Goal: Transaction & Acquisition: Purchase product/service

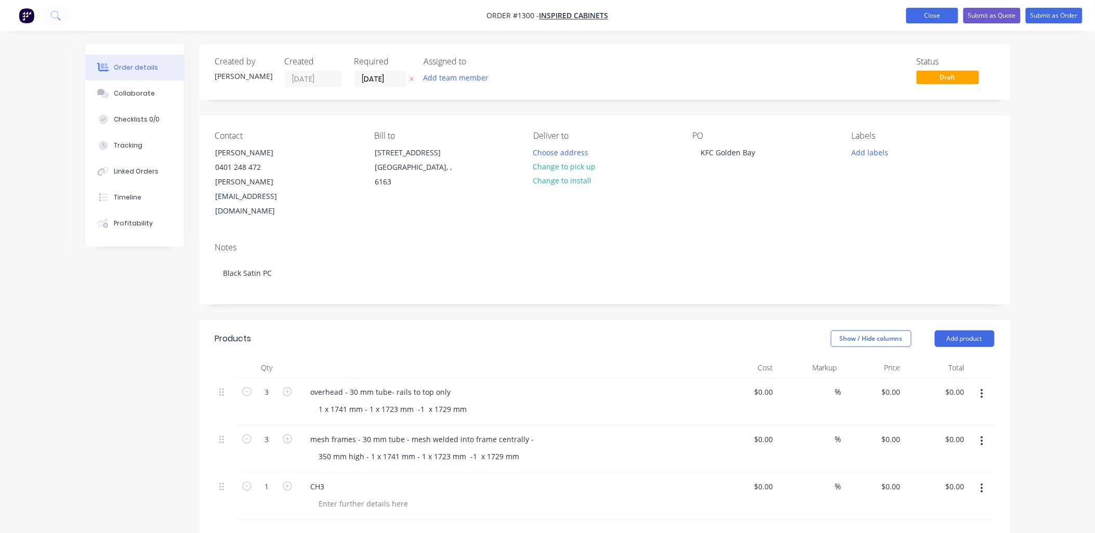
click at [936, 14] on button "Close" at bounding box center [932, 16] width 52 height 16
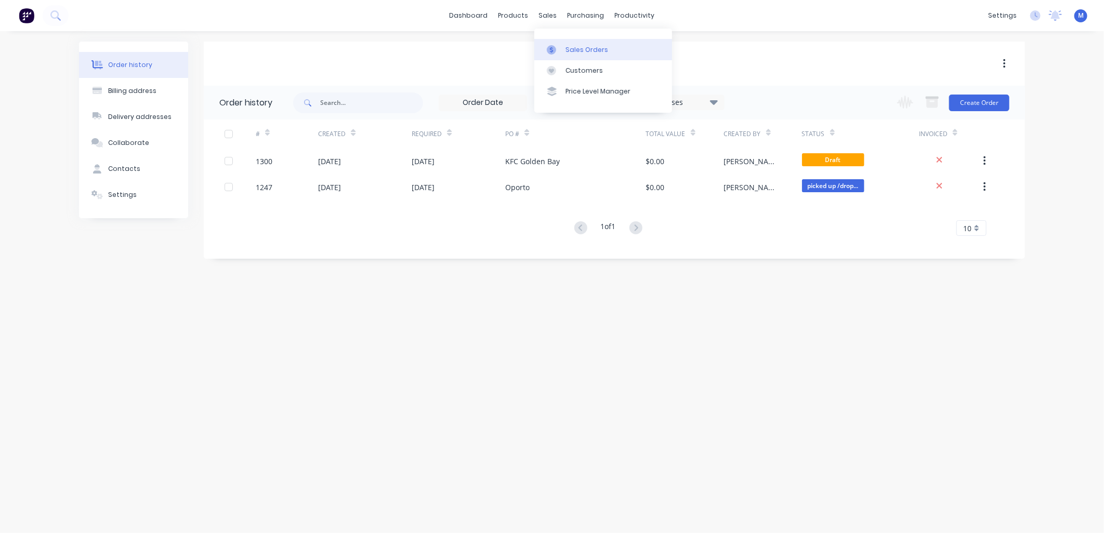
click at [567, 47] on div "Sales Orders" at bounding box center [586, 49] width 43 height 9
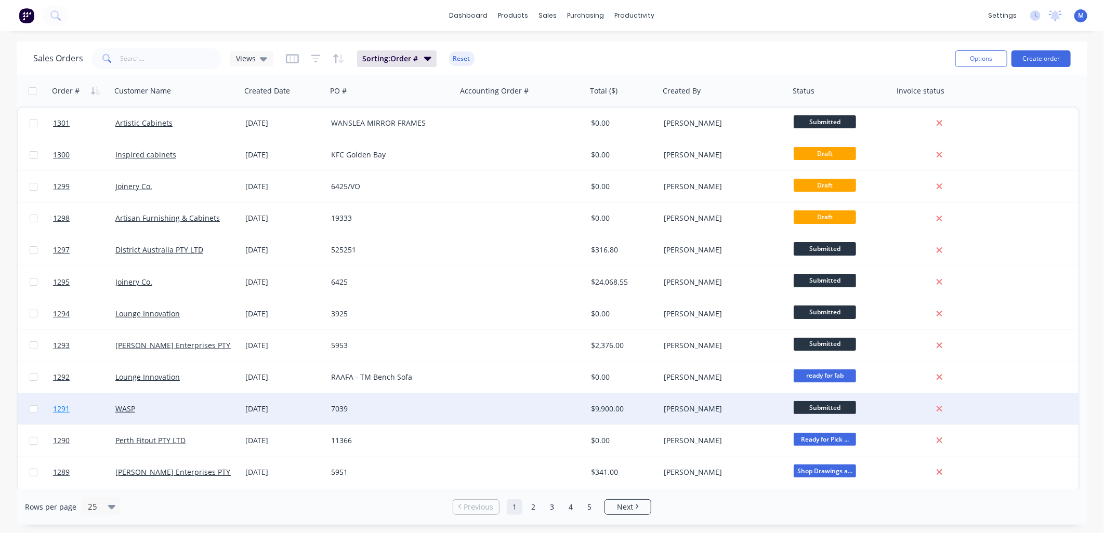
click at [59, 408] on span "1291" at bounding box center [61, 409] width 17 height 10
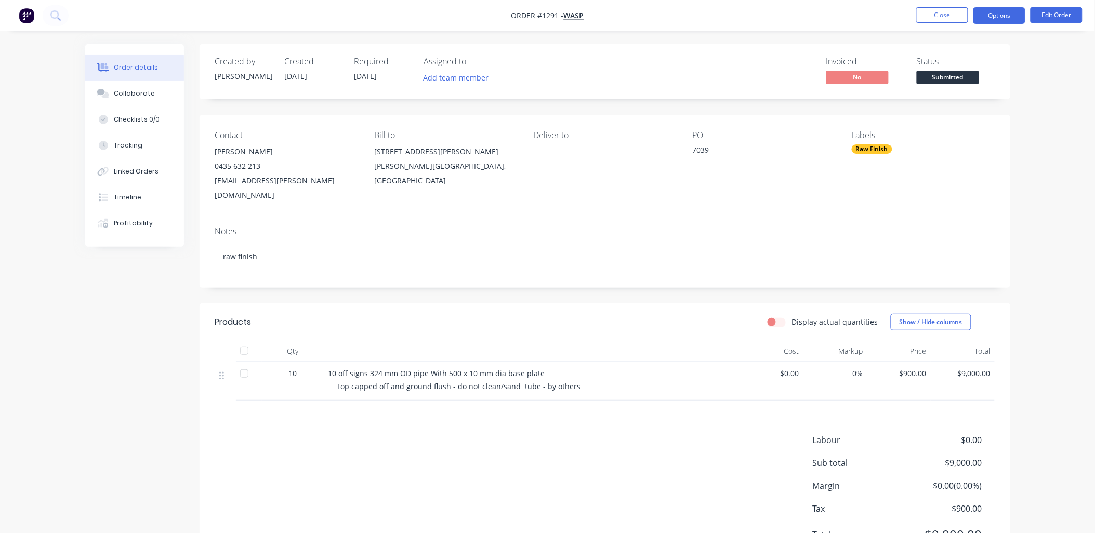
click at [1021, 9] on button "Options" at bounding box center [999, 15] width 52 height 17
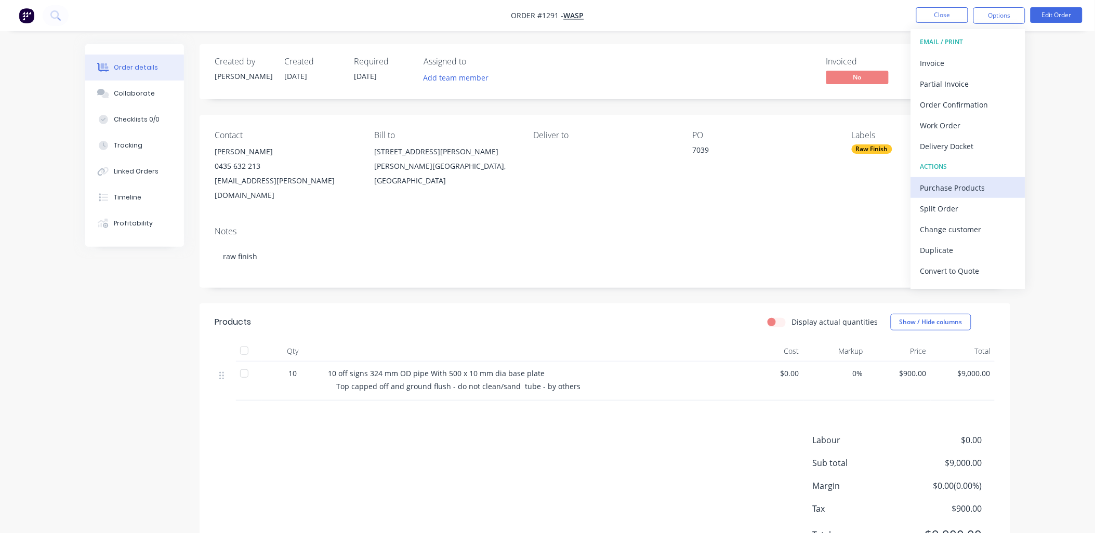
click at [946, 186] on div "Purchase Products" at bounding box center [968, 187] width 96 height 15
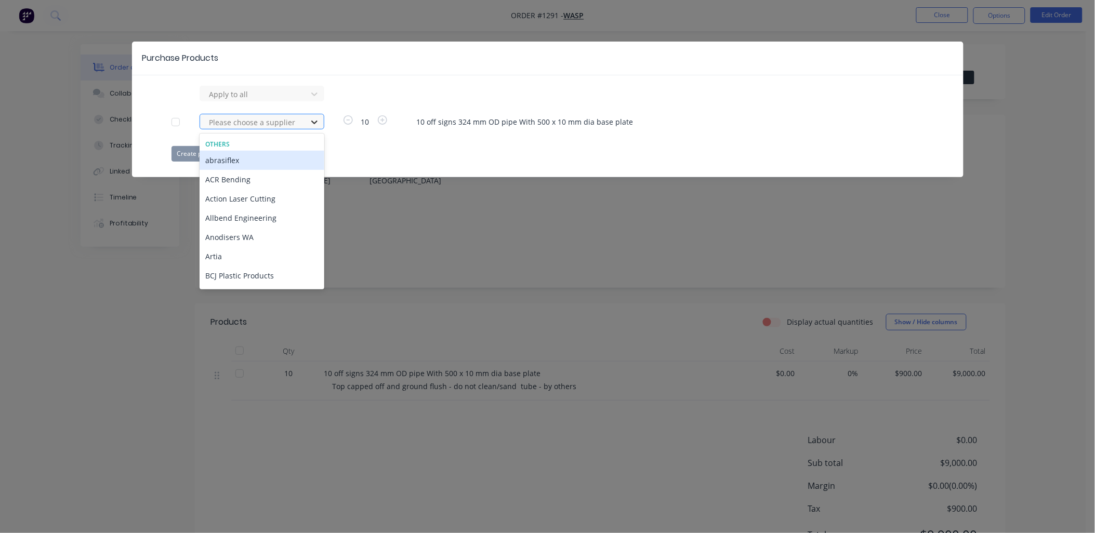
click at [313, 124] on icon at bounding box center [314, 122] width 10 height 10
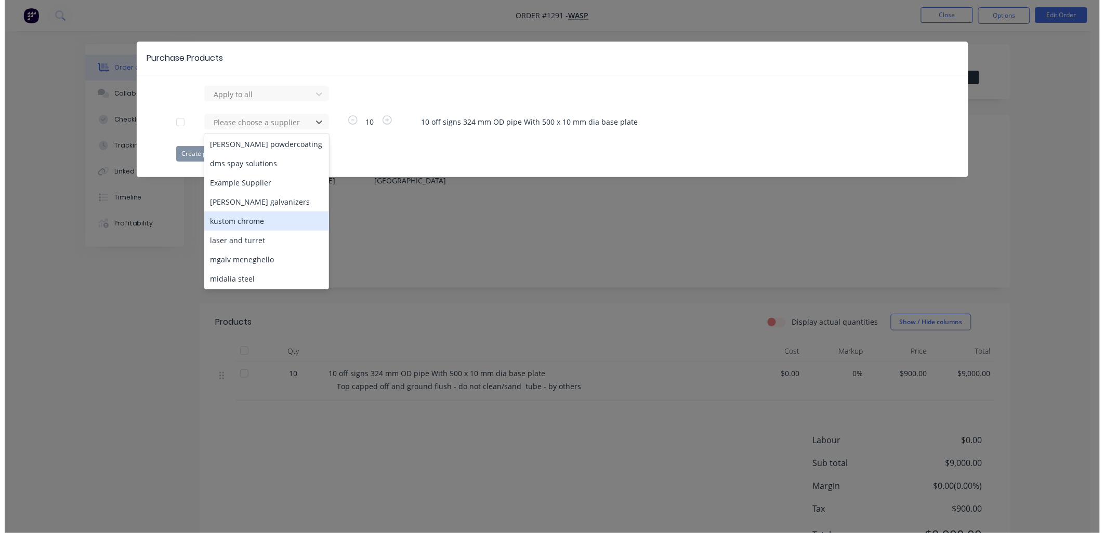
scroll to position [288, 0]
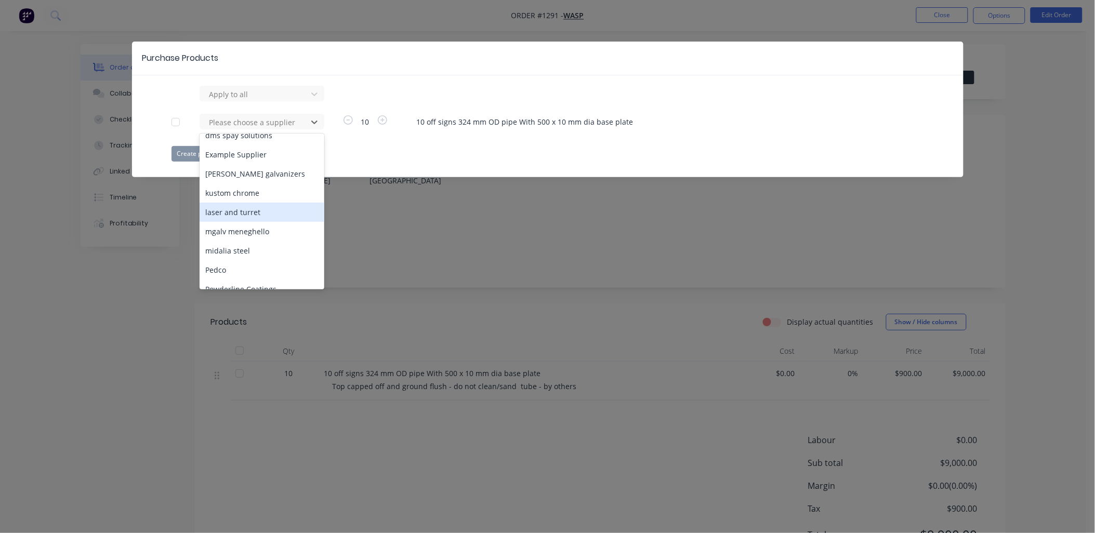
click at [254, 203] on div "laser and turret" at bounding box center [262, 212] width 125 height 19
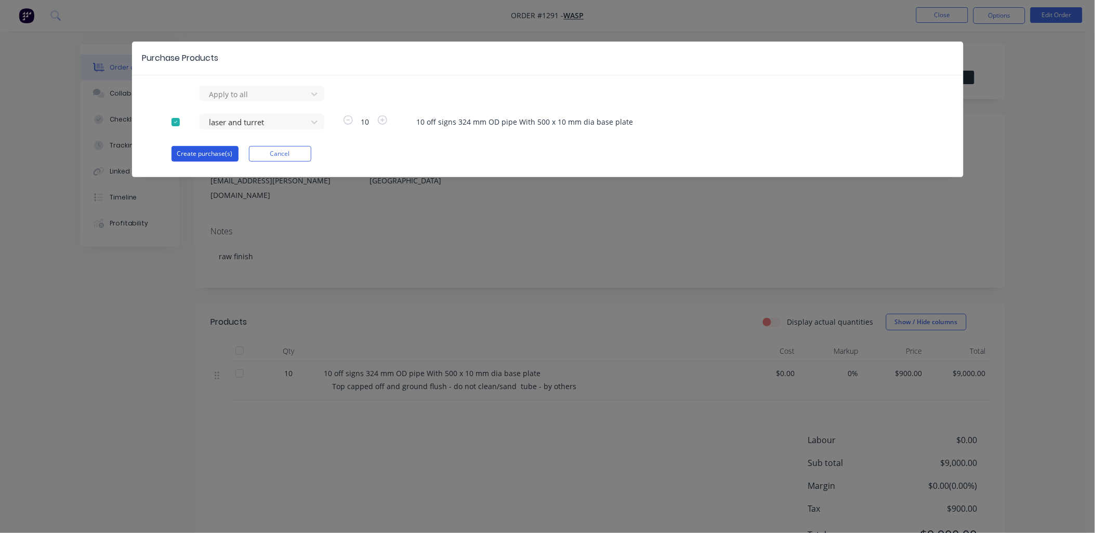
click at [216, 155] on button "Create purchase(s)" at bounding box center [204, 154] width 67 height 16
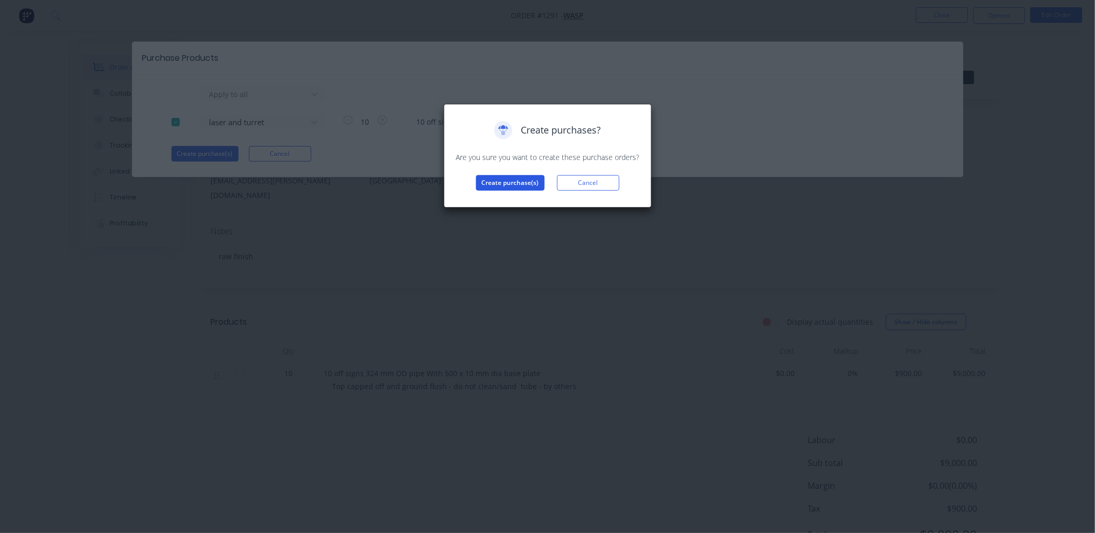
click at [494, 183] on button "Create purchase(s)" at bounding box center [510, 183] width 69 height 16
click at [497, 201] on button "View purchase(s)" at bounding box center [510, 200] width 62 height 16
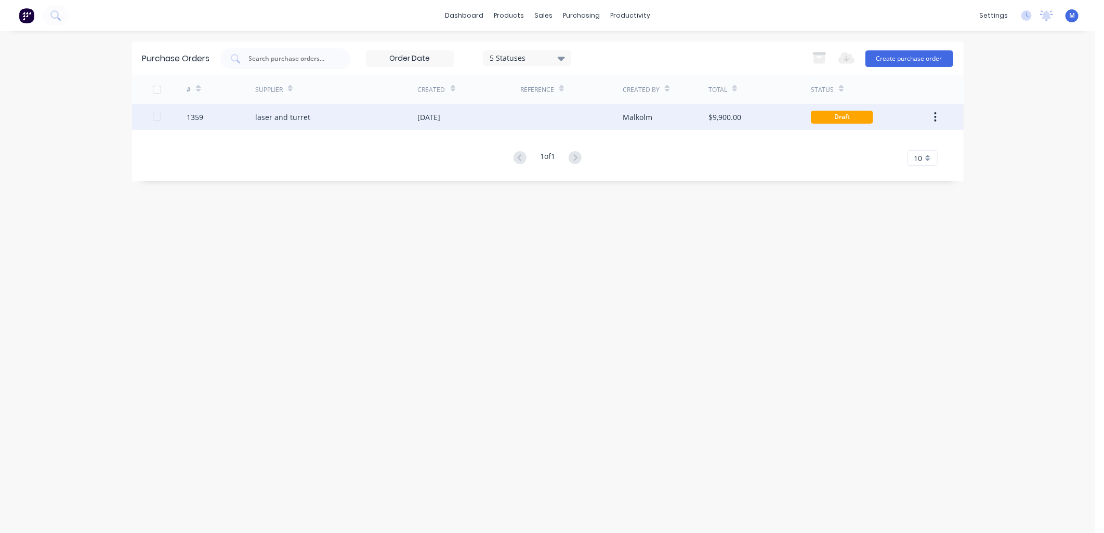
click at [281, 118] on div "laser and turret" at bounding box center [282, 117] width 55 height 11
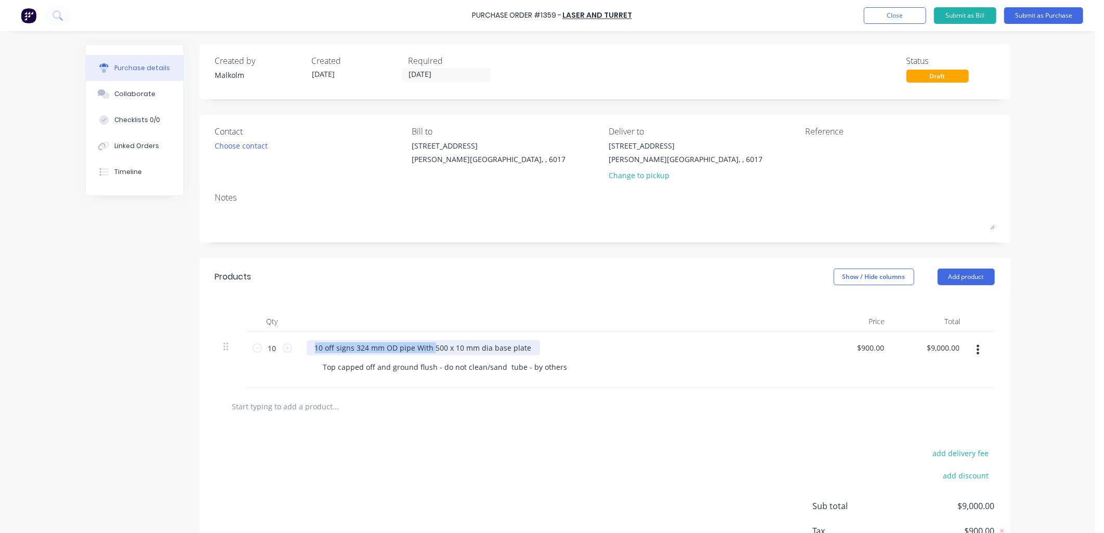
drag, startPoint x: 309, startPoint y: 348, endPoint x: 429, endPoint y: 352, distance: 120.1
click at [428, 352] on div "10 off signs 324 mm OD pipe With 500 x 10 mm dia base plate" at bounding box center [423, 347] width 233 height 15
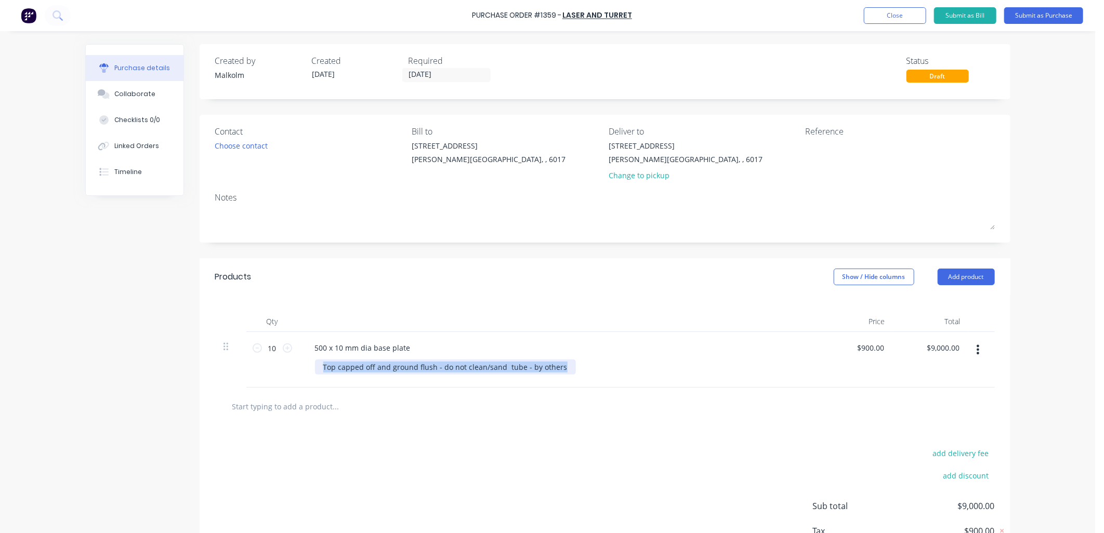
drag, startPoint x: 317, startPoint y: 367, endPoint x: 565, endPoint y: 373, distance: 248.5
click at [564, 375] on div "Top capped off and ground flush - do not clean/sand tube - by others" at bounding box center [562, 367] width 495 height 15
click at [565, 373] on div at bounding box center [562, 367] width 495 height 15
drag, startPoint x: 357, startPoint y: 349, endPoint x: 321, endPoint y: 352, distance: 36.0
click at [321, 352] on div "500 x 10 mm dia base plate" at bounding box center [363, 347] width 112 height 15
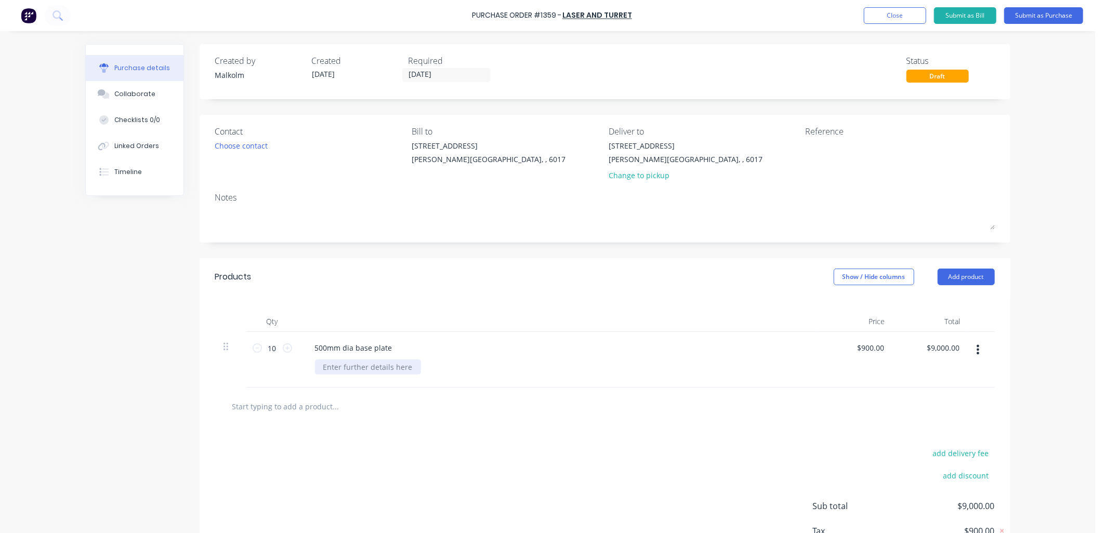
click at [360, 367] on div at bounding box center [368, 367] width 106 height 15
click at [513, 369] on div "10mm thick mild steel with 4 holes" at bounding box center [562, 367] width 495 height 15
click at [951, 282] on button "Add product" at bounding box center [965, 277] width 57 height 17
click at [930, 324] on div "Basic product" at bounding box center [945, 324] width 80 height 15
click at [273, 403] on input "1" at bounding box center [272, 404] width 21 height 16
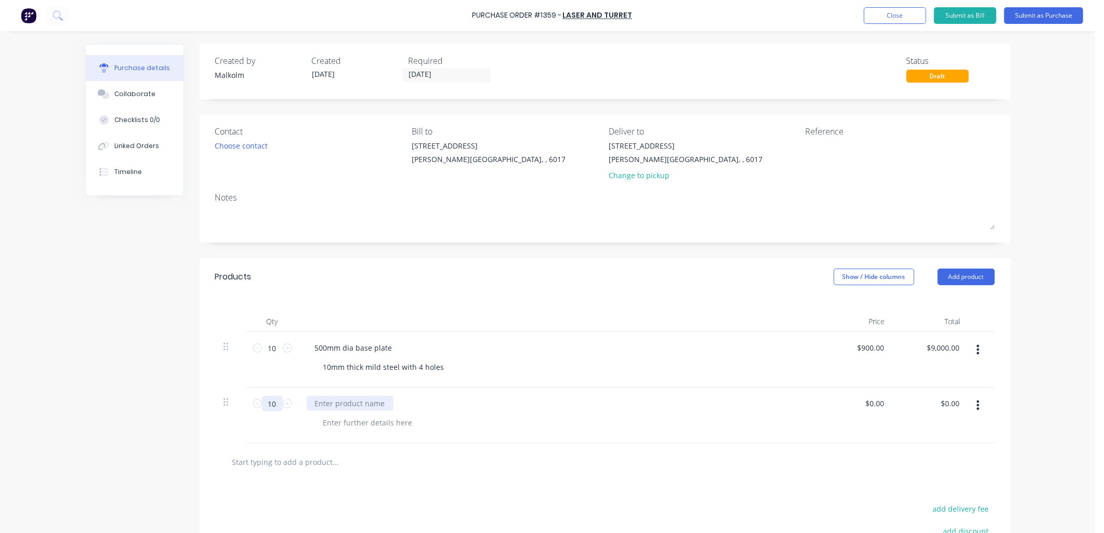
type input "10"
click at [327, 406] on div at bounding box center [350, 403] width 87 height 15
click at [439, 418] on div at bounding box center [562, 422] width 495 height 15
click at [393, 422] on div at bounding box center [368, 422] width 106 height 15
click at [429, 421] on div "3mm thick mild steel" at bounding box center [562, 422] width 495 height 15
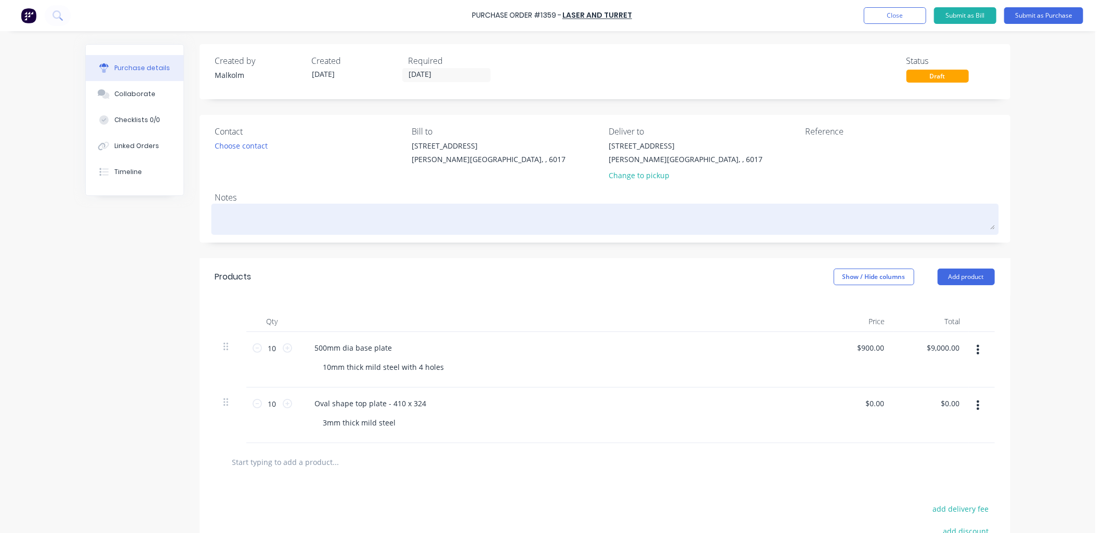
click at [284, 210] on textarea at bounding box center [604, 217] width 779 height 23
type textarea "x"
type textarea "L"
type textarea "x"
type textarea "La"
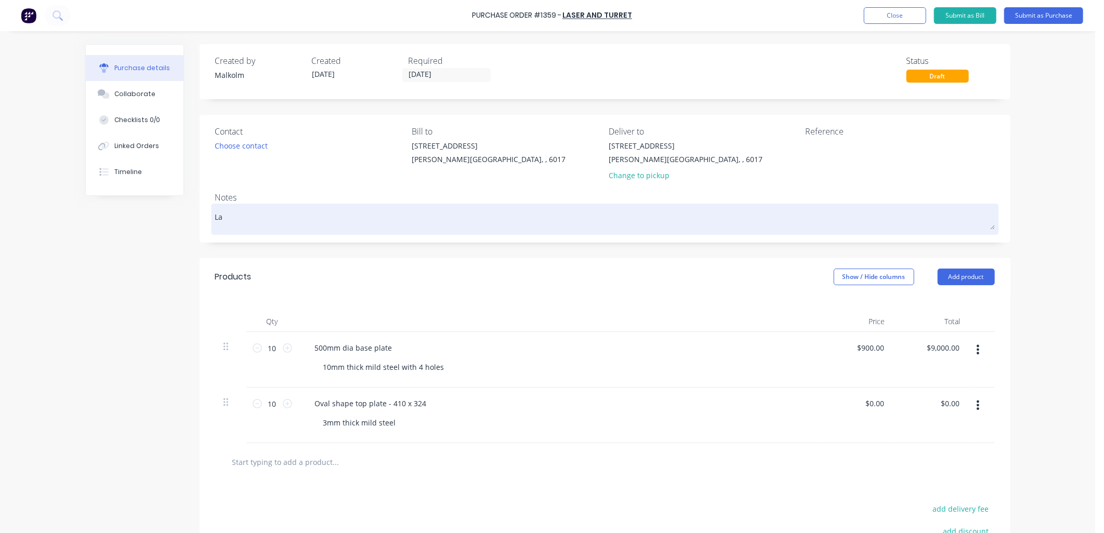
type textarea "x"
type textarea "Las"
type textarea "x"
type textarea "Lase"
type textarea "x"
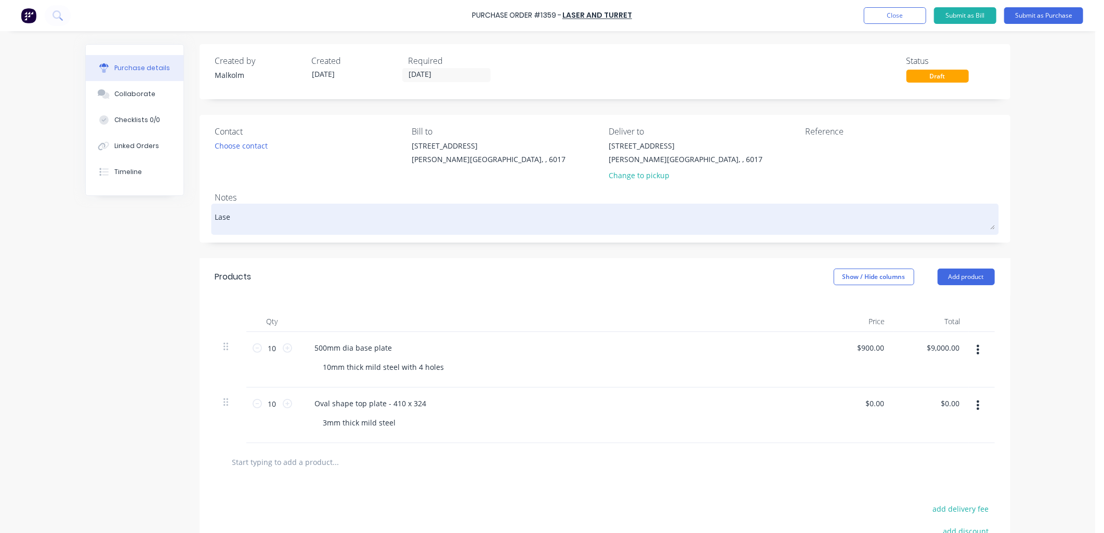
type textarea "Laser"
type textarea "x"
type textarea "Laser"
type textarea "x"
type textarea "Laser c"
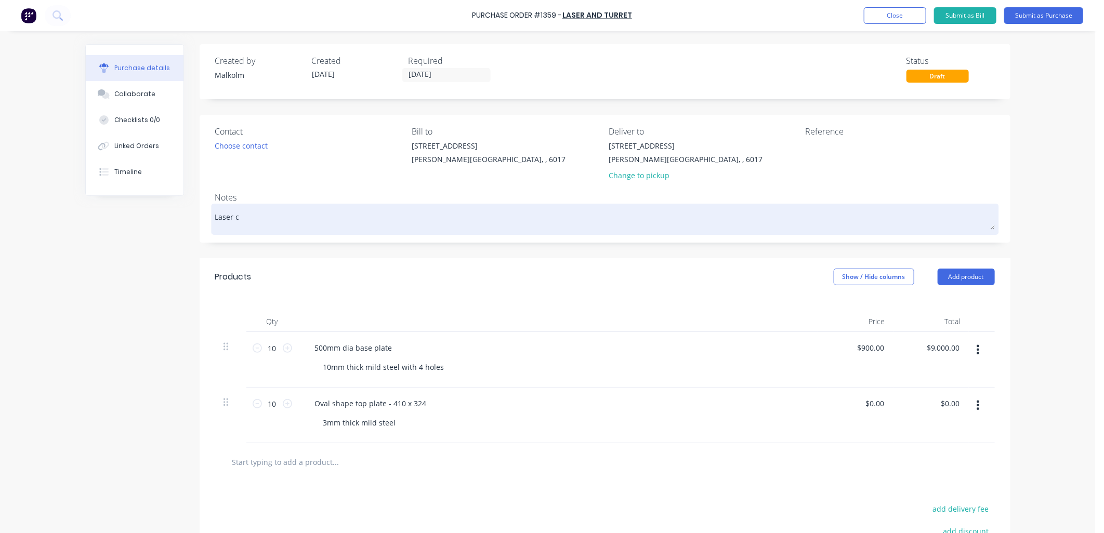
type textarea "x"
type textarea "Laser cu"
type textarea "x"
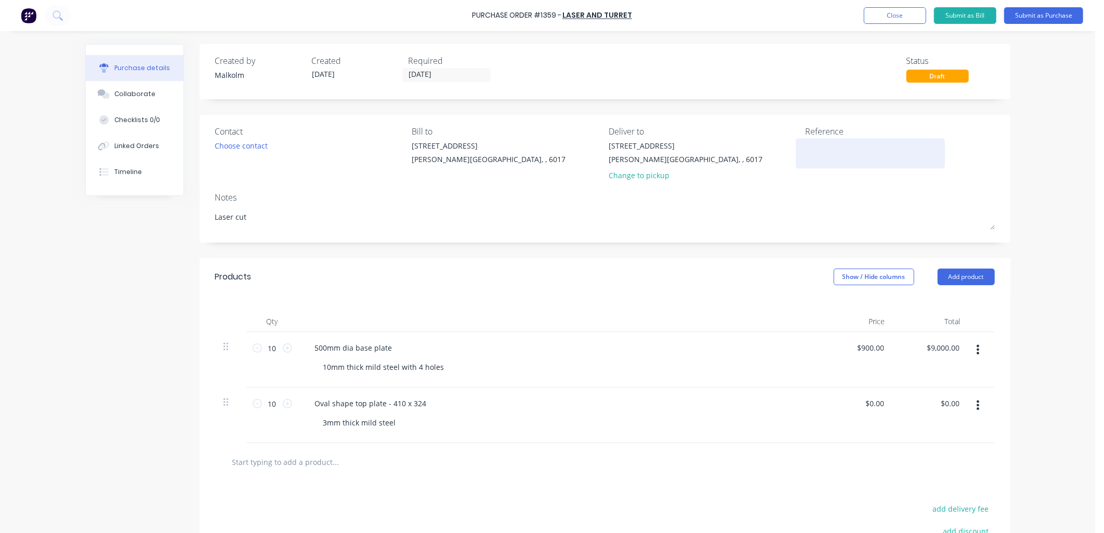
type textarea "Laser cut"
type textarea "x"
type textarea "Laser cut"
click at [819, 151] on textarea at bounding box center [870, 151] width 130 height 23
type textarea "#1291 -"
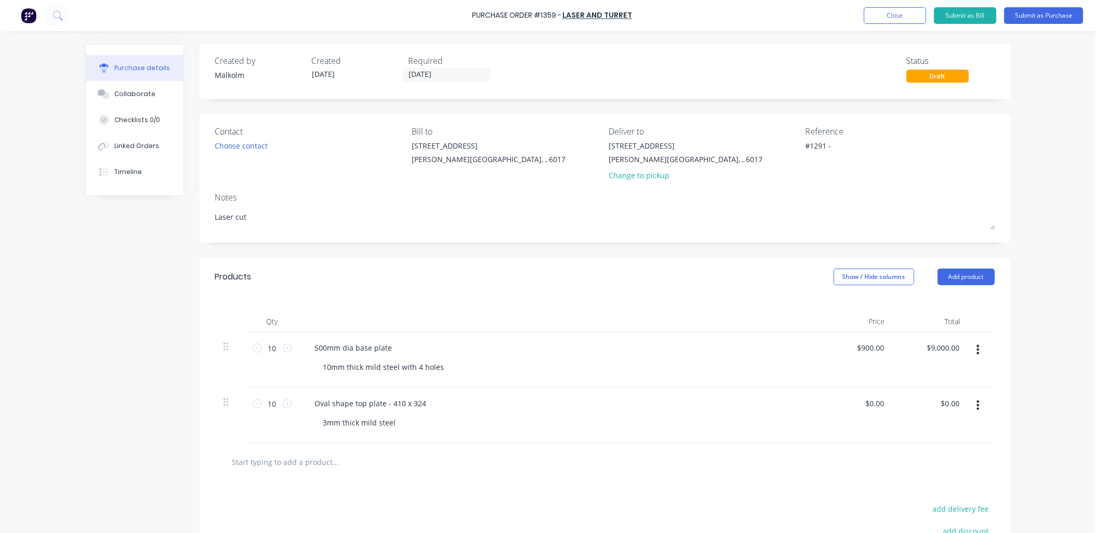
type textarea "x"
type textarea "#1291 -"
click at [832, 147] on textarea "#1291 -" at bounding box center [870, 151] width 130 height 23
type textarea "x"
type textarea "#1291 -"
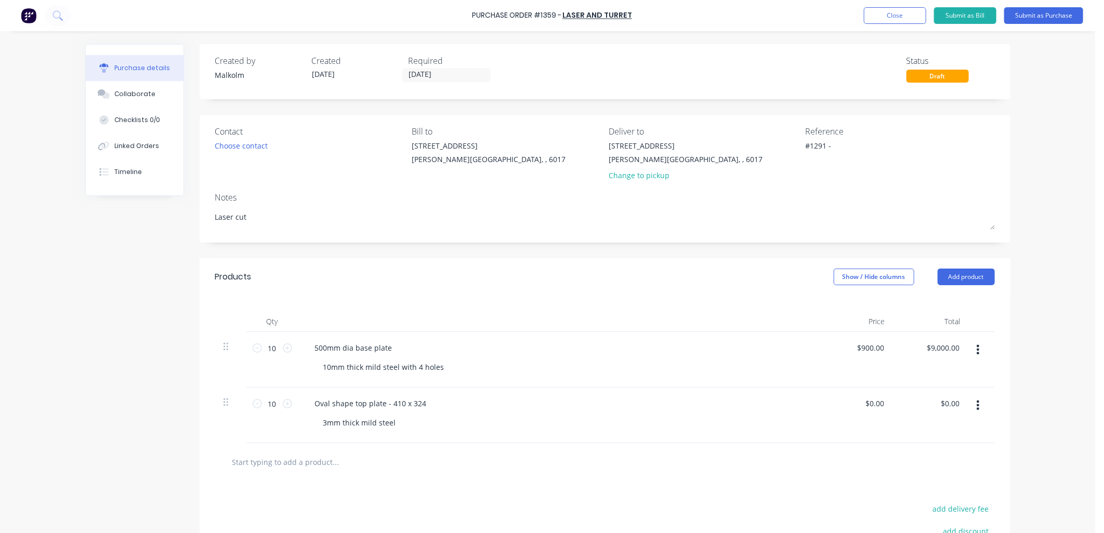
type textarea "x"
type textarea "#1291 - W"
type textarea "x"
type textarea "#1291 - [GEOGRAPHIC_DATA]"
type textarea "x"
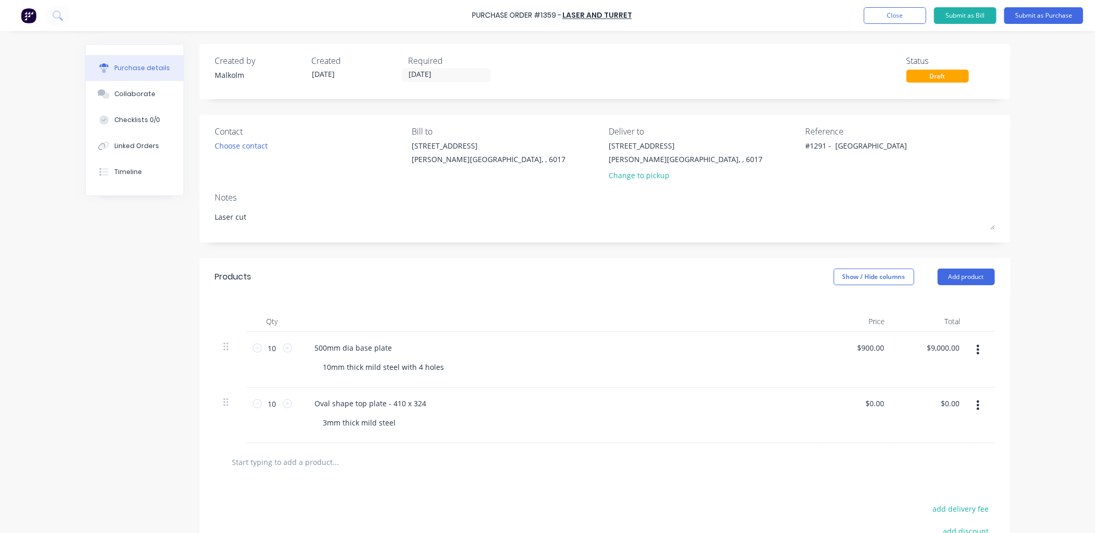
type textarea "#1291 - WAS"
type textarea "x"
type textarea "#1291 - WASP"
type textarea "x"
type textarea "#1291 - WASP"
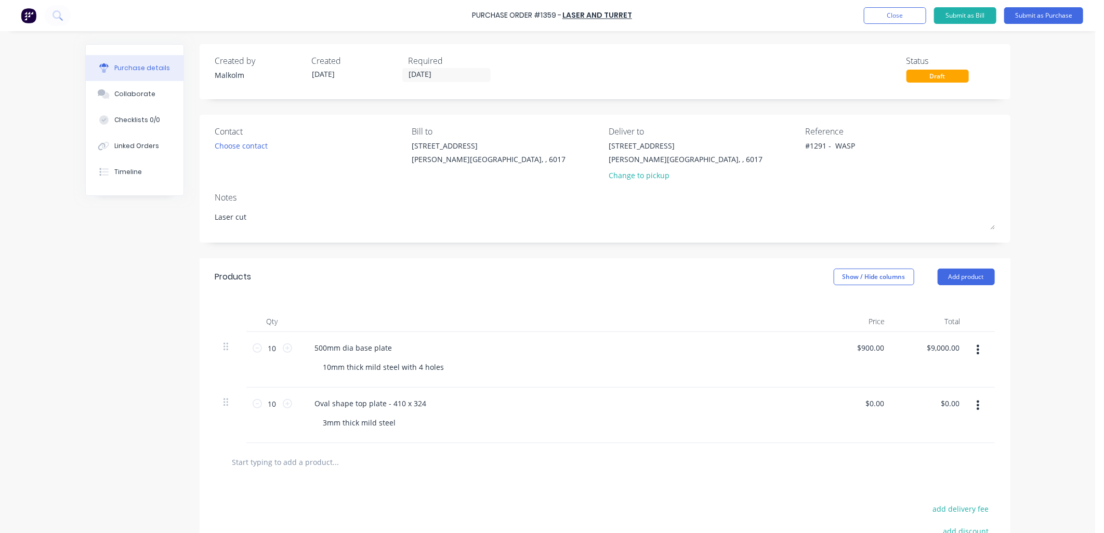
click at [835, 171] on div "Reference #1291 - WASP" at bounding box center [899, 155] width 189 height 61
click at [1032, 16] on button "Submit as Purchase" at bounding box center [1043, 15] width 79 height 17
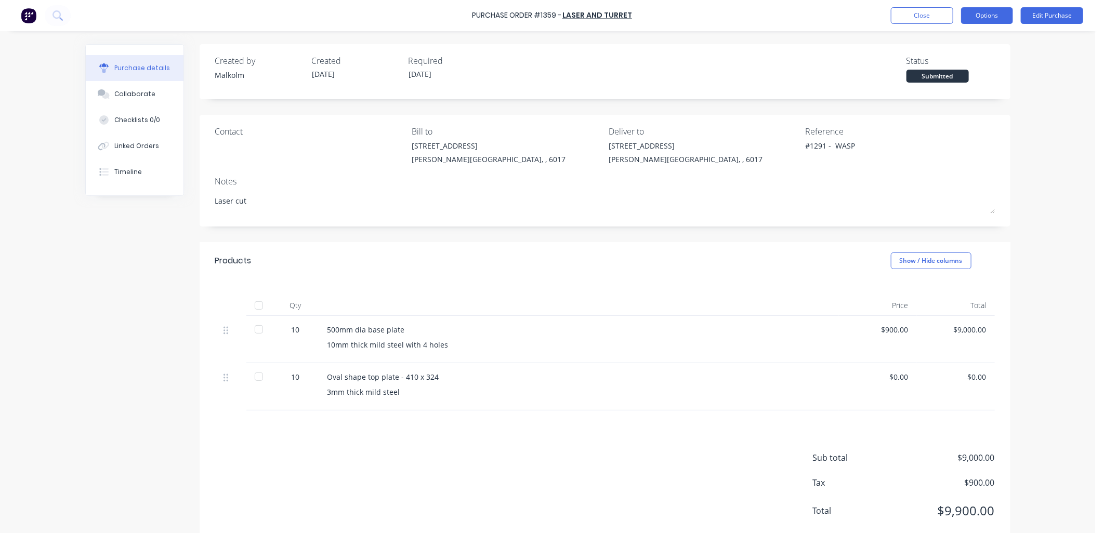
click at [992, 13] on button "Options" at bounding box center [987, 15] width 52 height 17
click at [954, 38] on div "Print / Email" at bounding box center [963, 42] width 80 height 15
click at [947, 78] on div "Without pricing" at bounding box center [963, 83] width 80 height 15
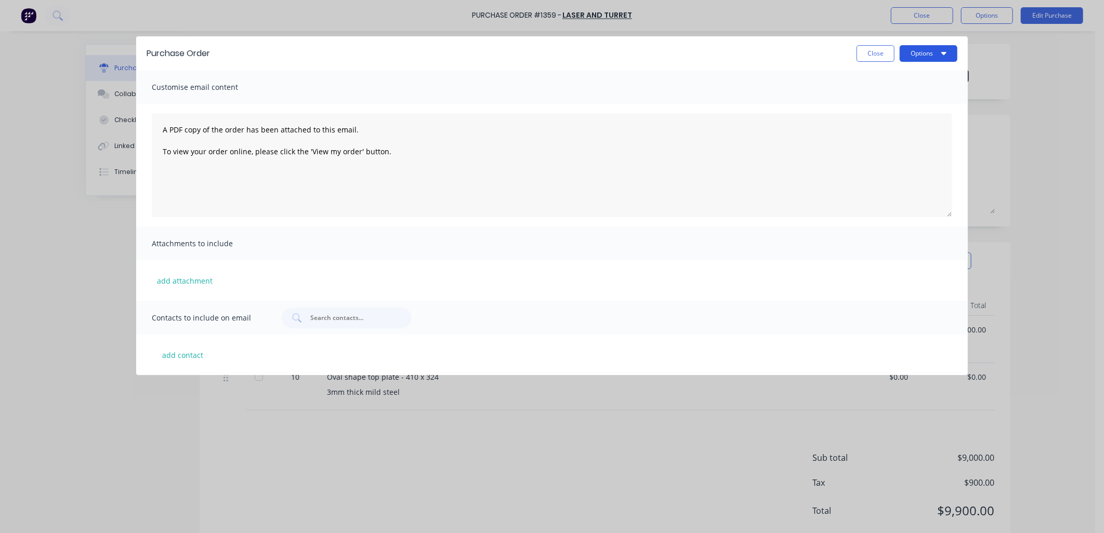
click at [937, 50] on button "Options" at bounding box center [929, 53] width 58 height 17
click at [896, 75] on div "Print" at bounding box center [908, 79] width 80 height 15
type textarea "x"
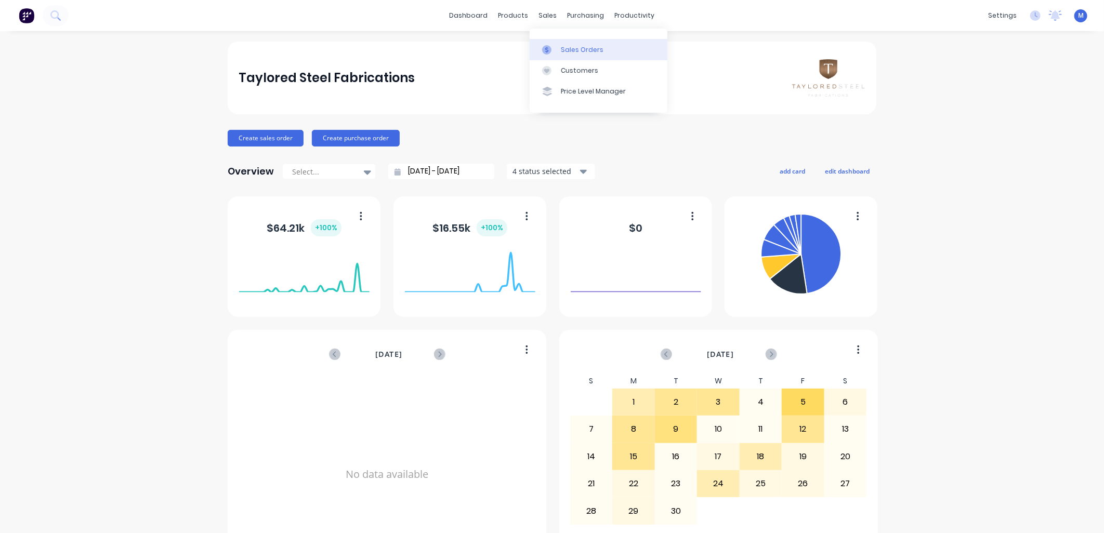
click at [561, 48] on div "Sales Orders" at bounding box center [582, 49] width 43 height 9
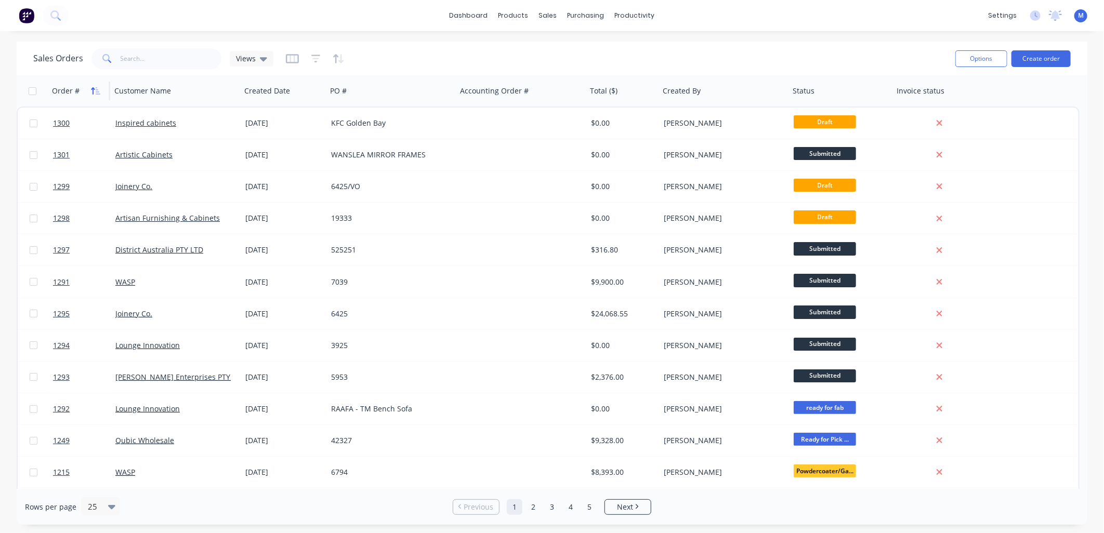
click at [94, 87] on icon "button" at bounding box center [95, 91] width 9 height 8
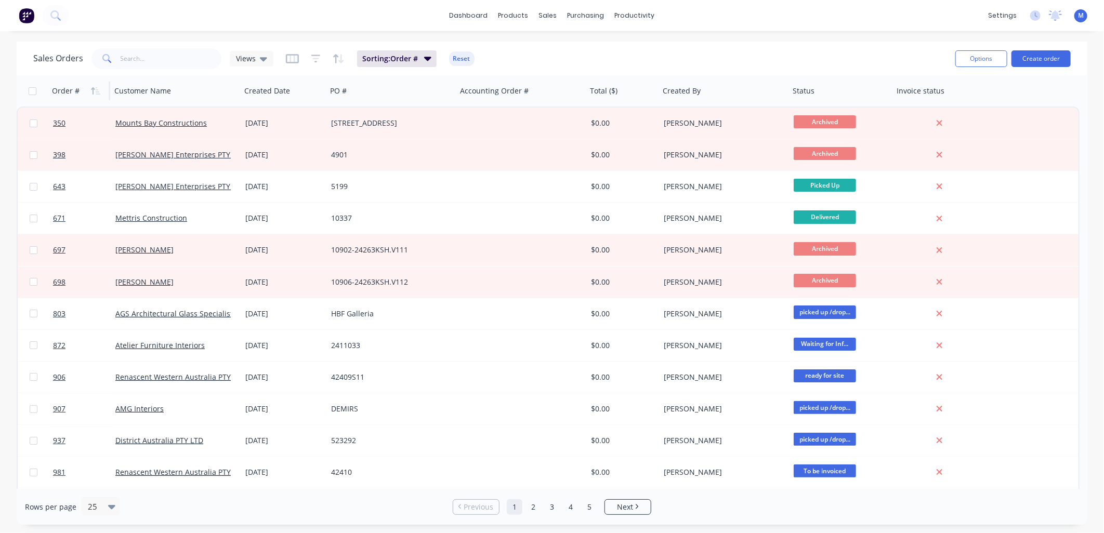
click at [94, 87] on icon "button" at bounding box center [95, 91] width 9 height 8
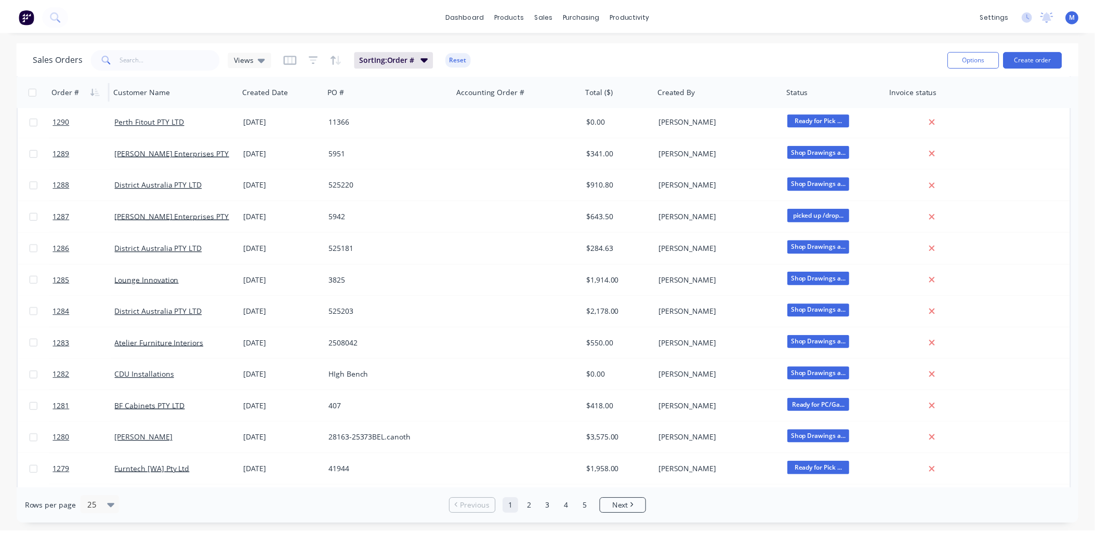
scroll to position [346, 0]
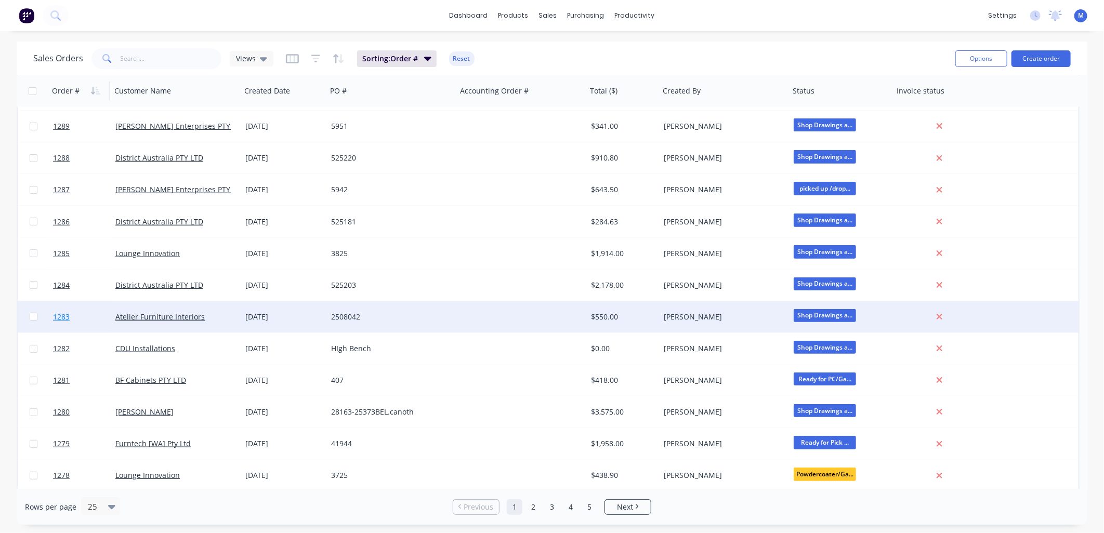
click at [64, 314] on span "1283" at bounding box center [61, 317] width 17 height 10
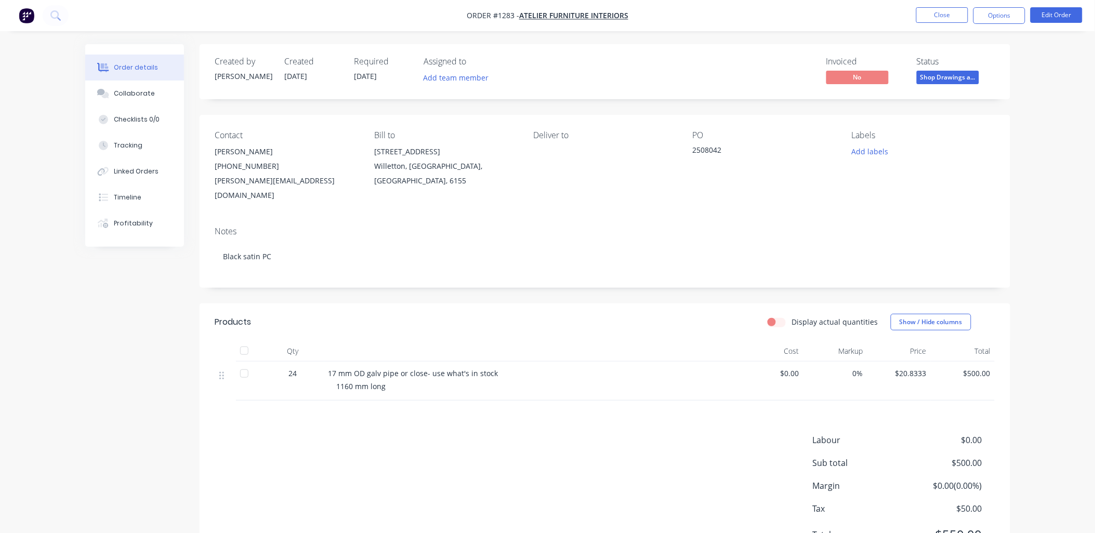
click at [955, 77] on span "Shop Drawings a..." at bounding box center [948, 77] width 62 height 13
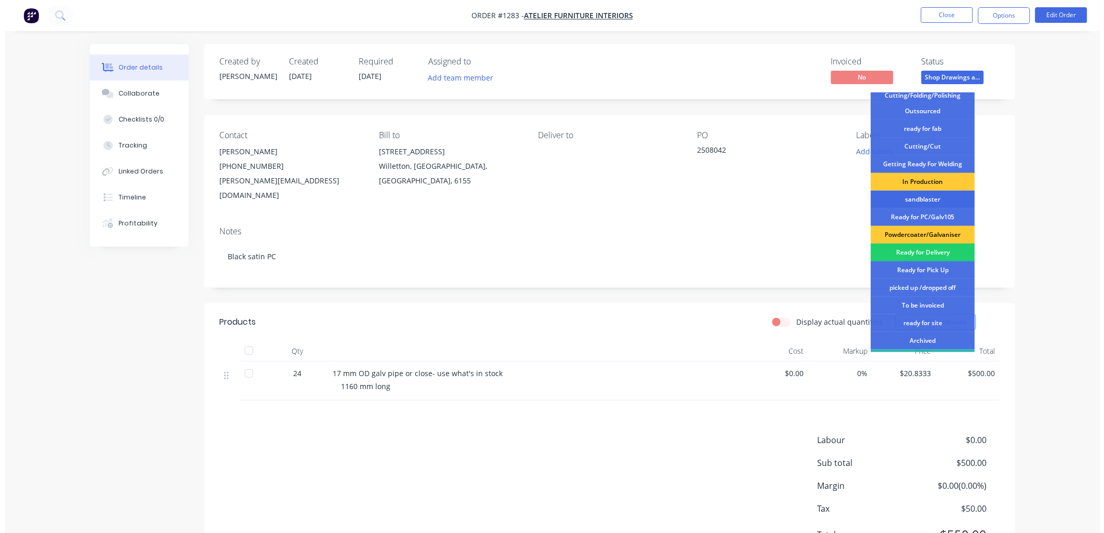
scroll to position [115, 0]
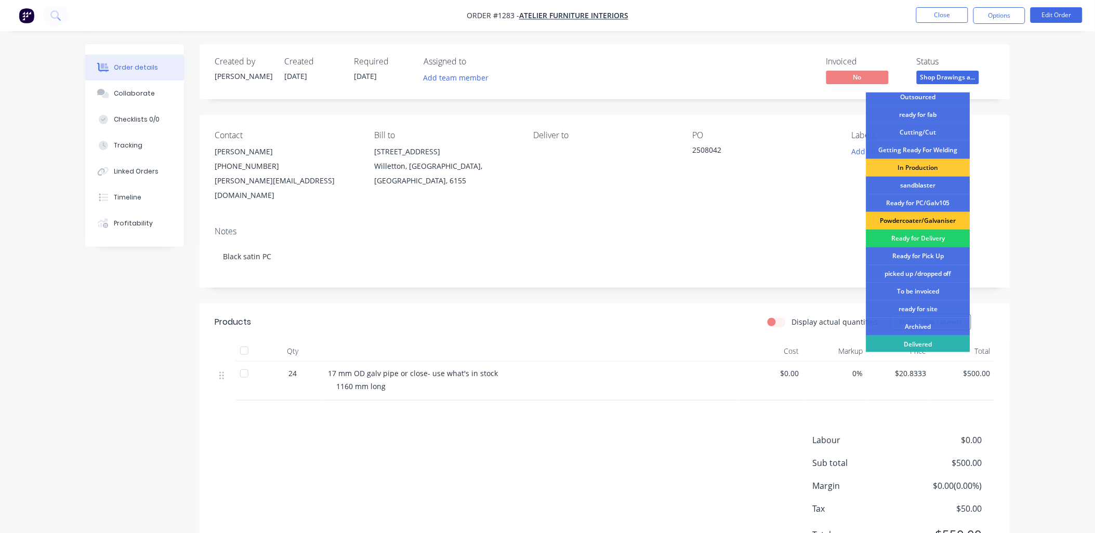
click at [902, 215] on div "Powdercoater/Galvaniser" at bounding box center [918, 221] width 104 height 18
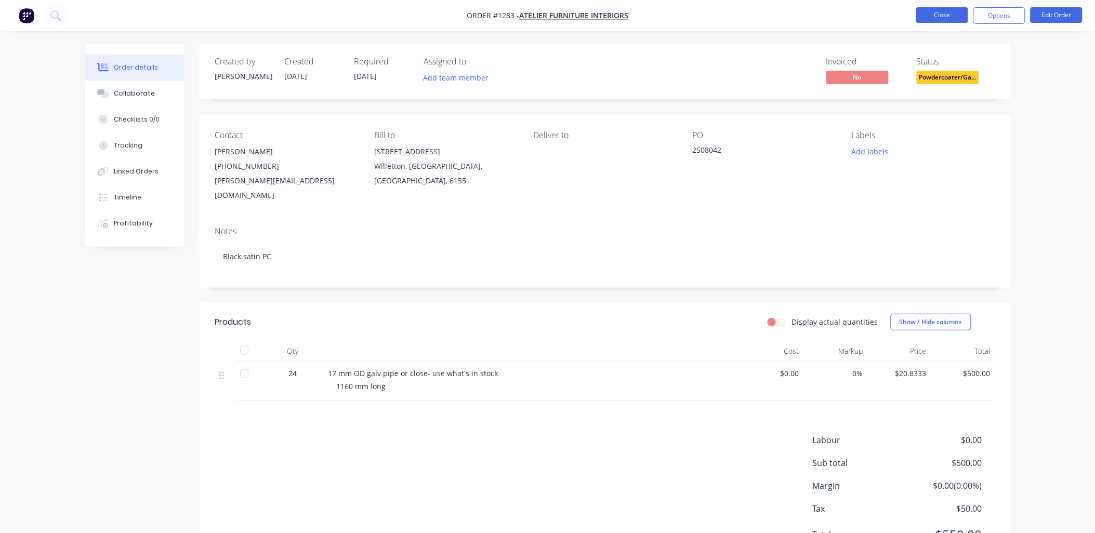
click at [930, 14] on button "Close" at bounding box center [942, 15] width 52 height 16
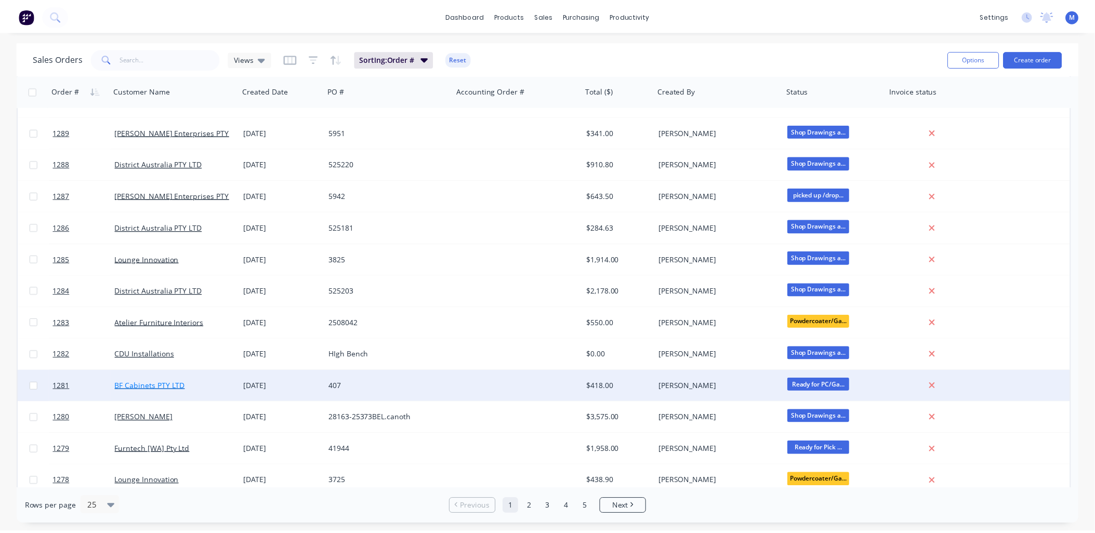
scroll to position [346, 0]
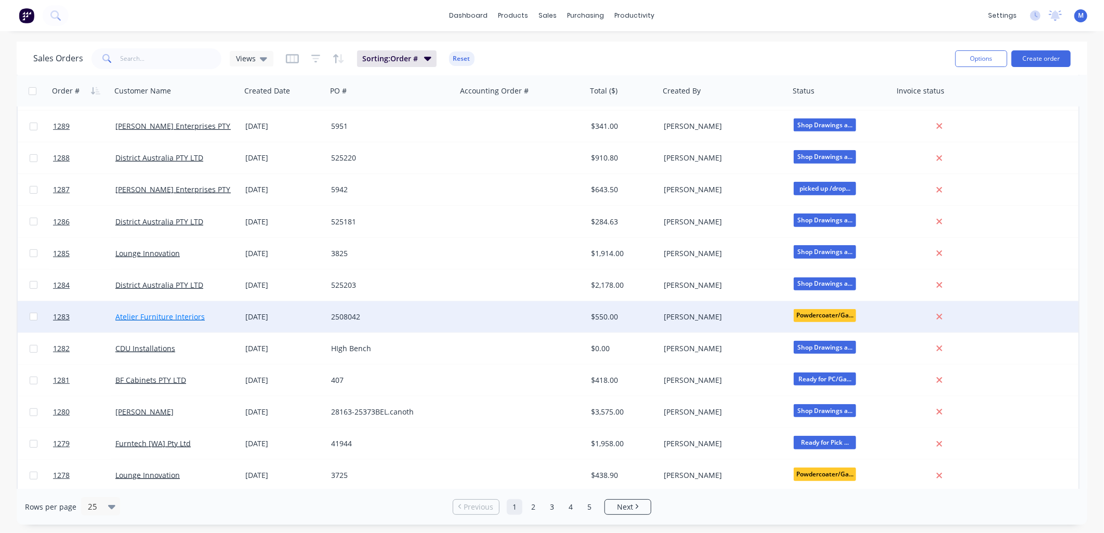
click at [163, 315] on link "Atelier Furniture Interiors" at bounding box center [159, 317] width 89 height 10
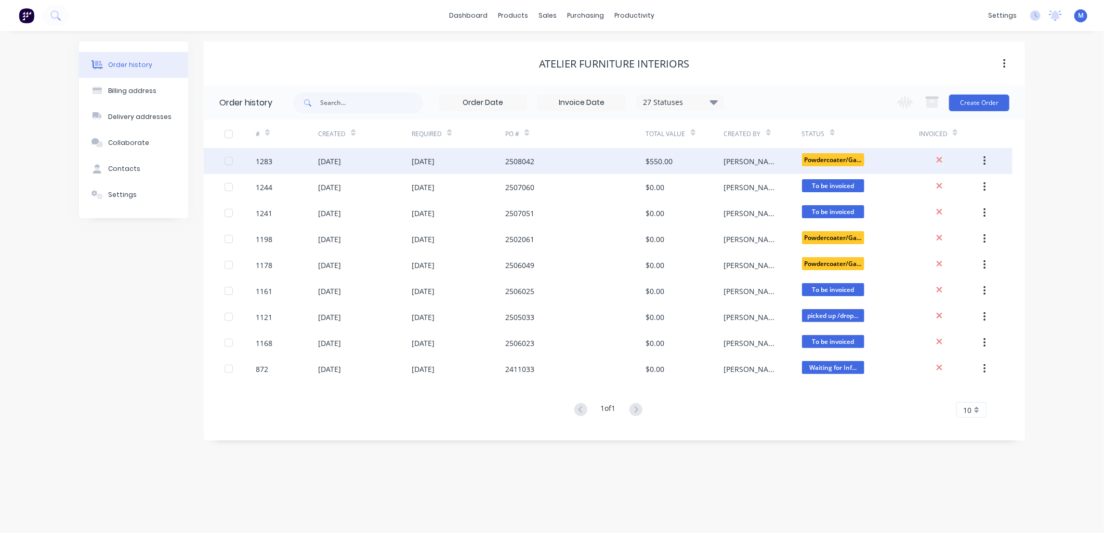
click at [341, 156] on div "[DATE]" at bounding box center [329, 161] width 23 height 11
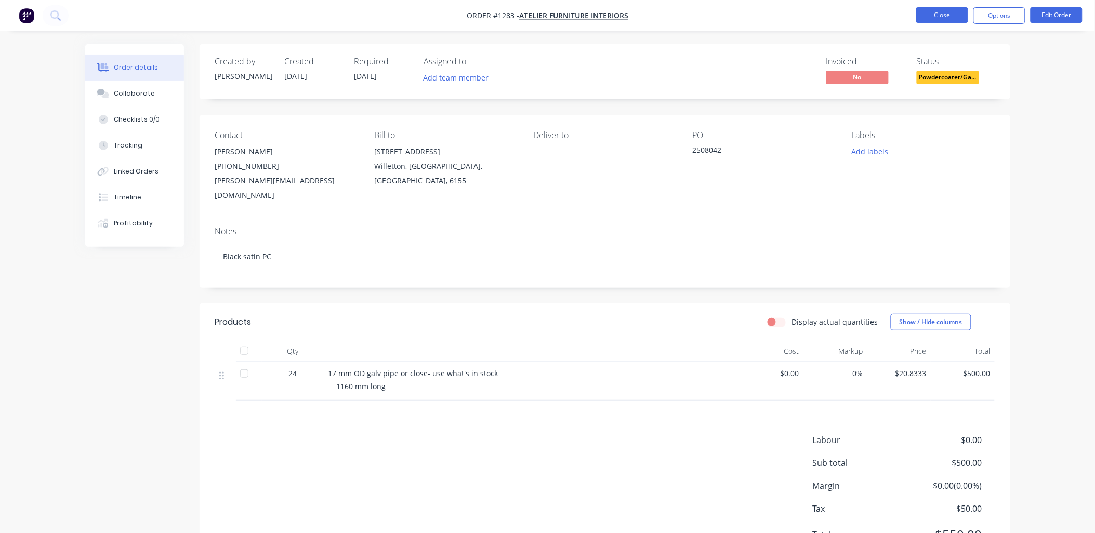
click at [934, 12] on button "Close" at bounding box center [942, 15] width 52 height 16
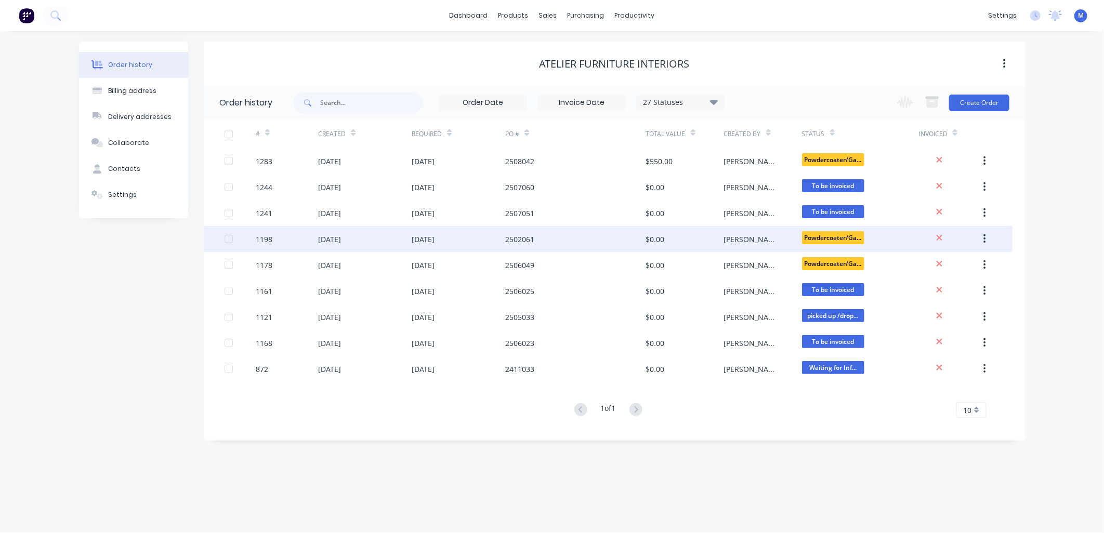
click at [341, 235] on div "09 Jul 2025" at bounding box center [329, 239] width 23 height 11
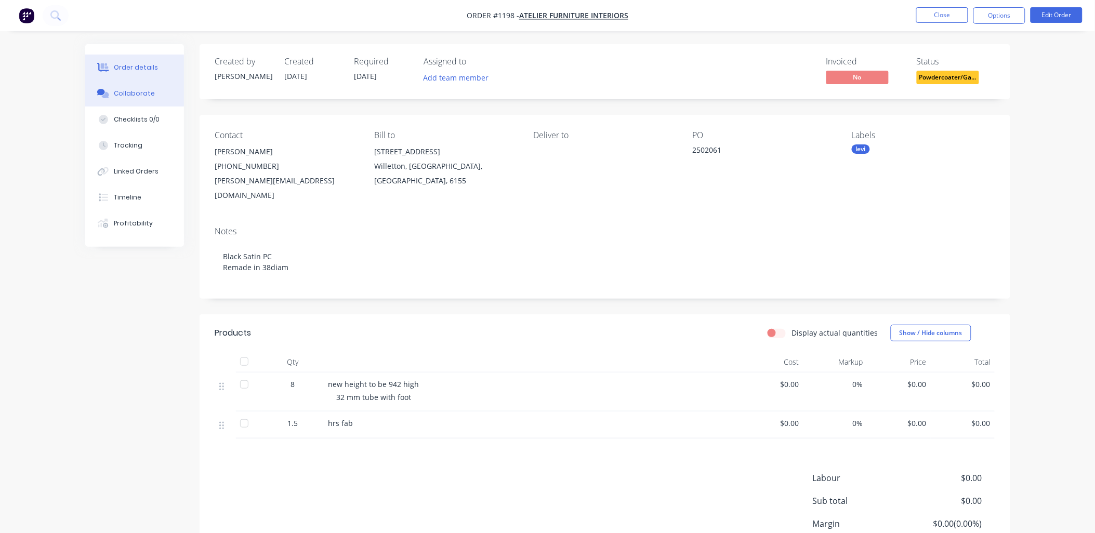
click at [141, 90] on div "Collaborate" at bounding box center [134, 93] width 41 height 9
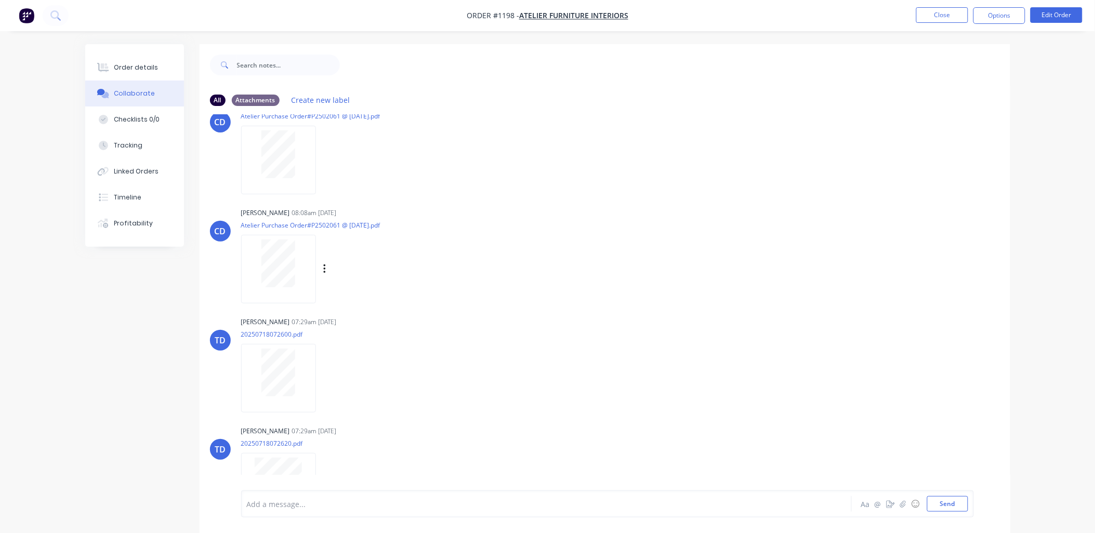
scroll to position [69, 0]
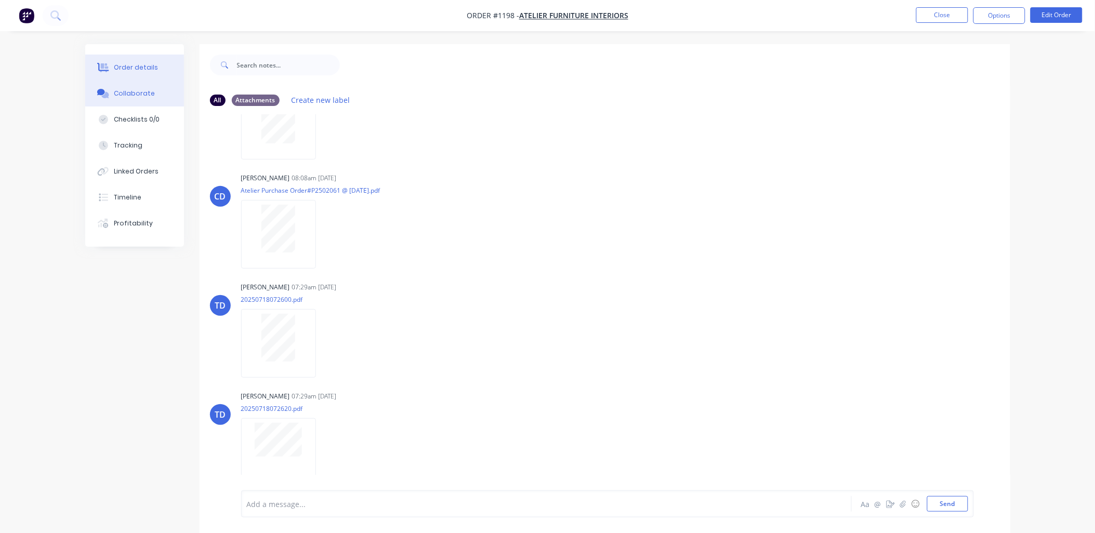
click at [134, 68] on div "Order details" at bounding box center [136, 67] width 44 height 9
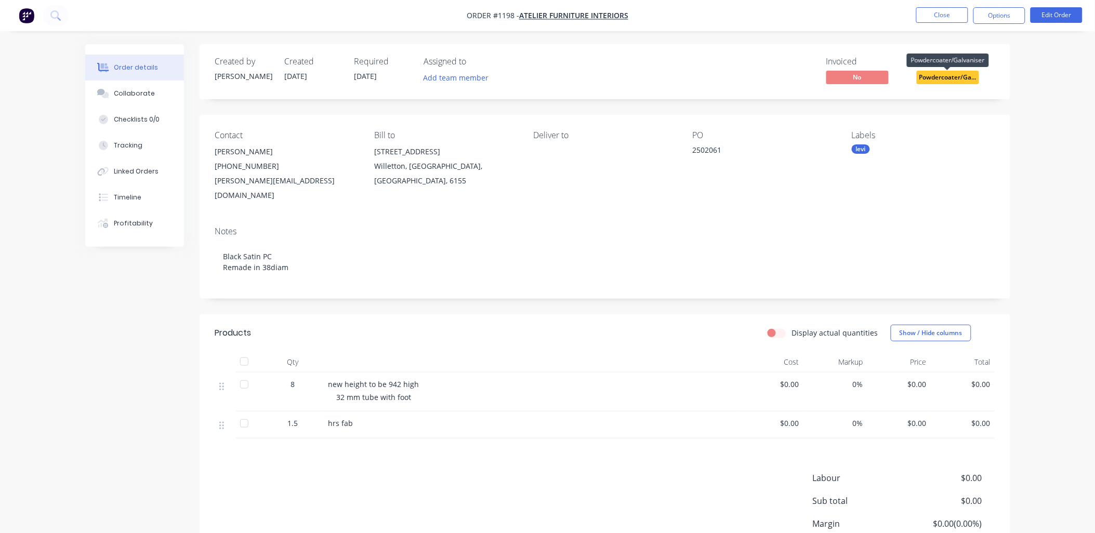
click at [948, 74] on span "Powdercoater/Ga..." at bounding box center [948, 77] width 62 height 13
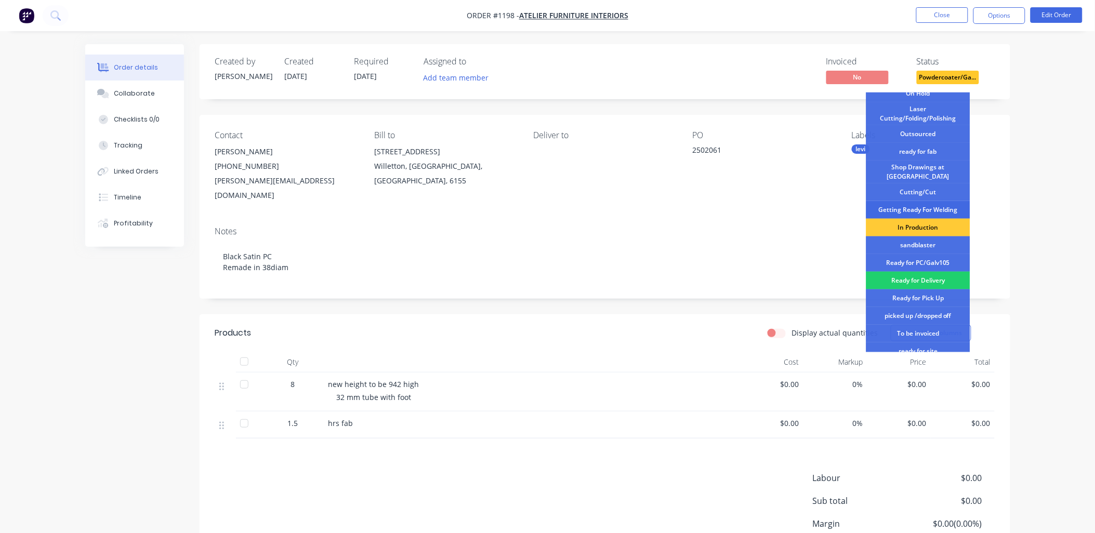
scroll to position [134, 0]
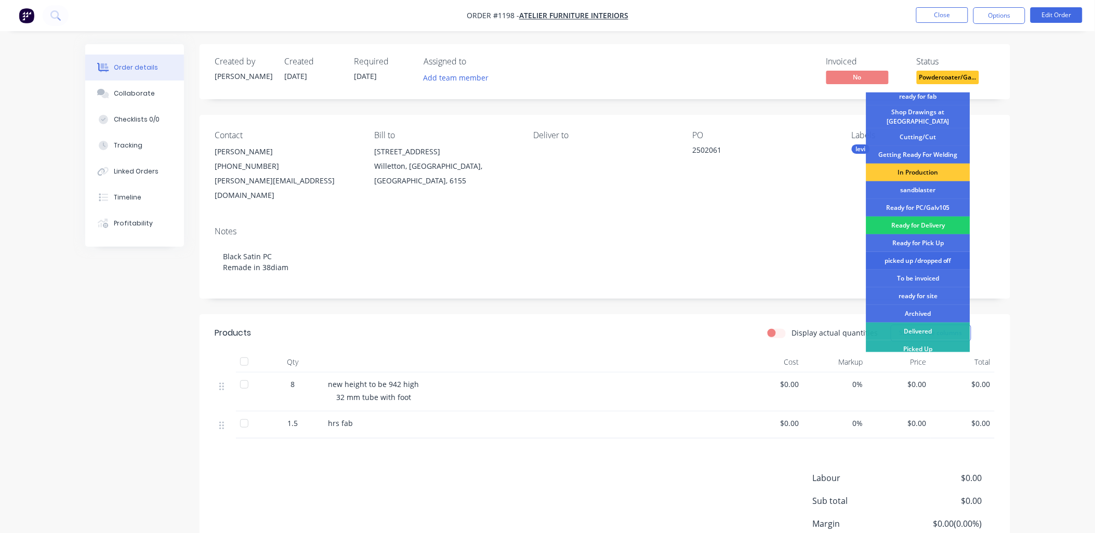
click at [923, 252] on div "picked up /dropped off" at bounding box center [918, 261] width 104 height 18
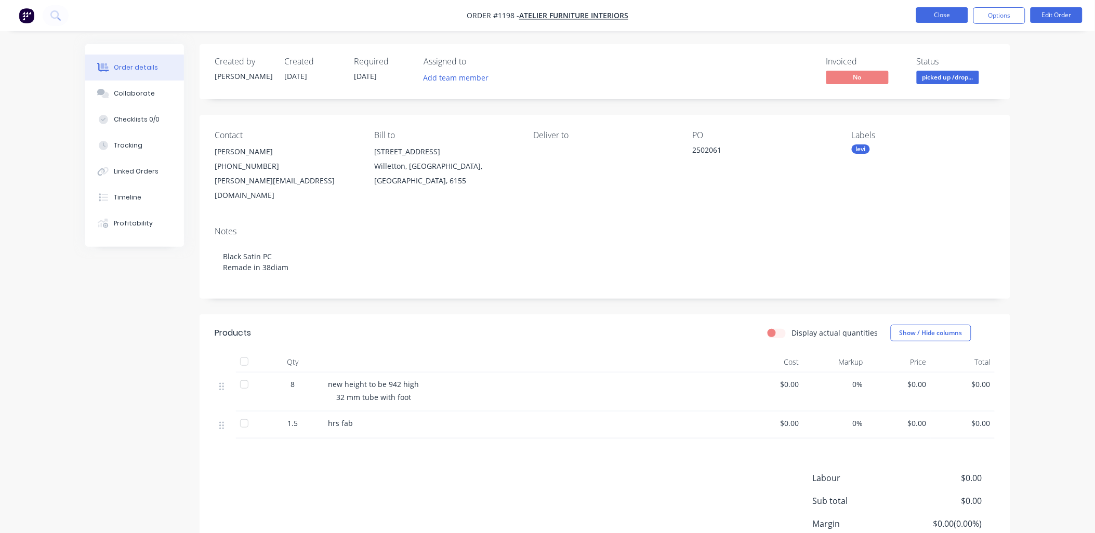
click at [948, 13] on button "Close" at bounding box center [942, 15] width 52 height 16
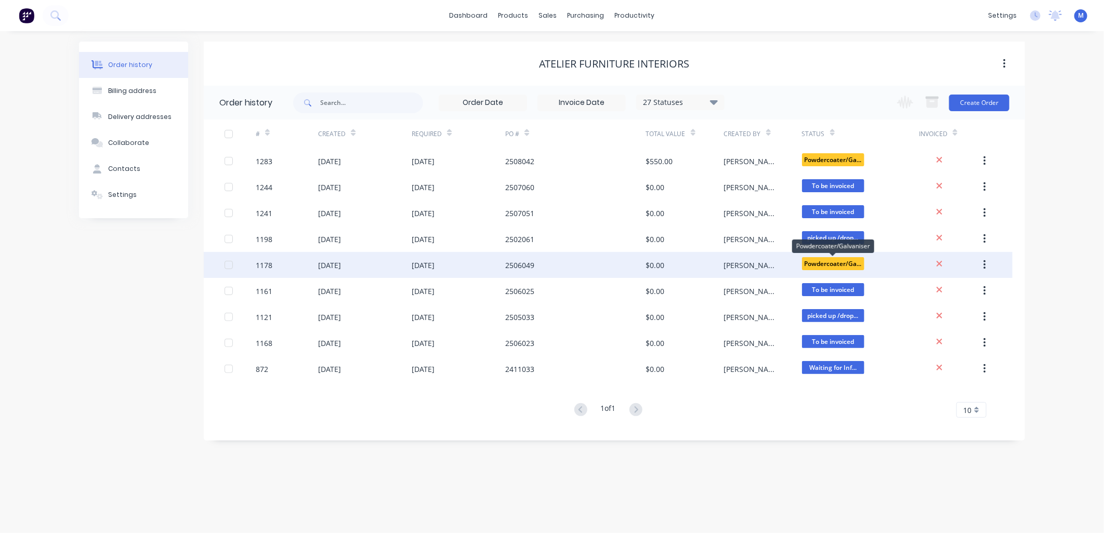
click at [824, 265] on span "Powdercoater/Ga..." at bounding box center [833, 263] width 62 height 13
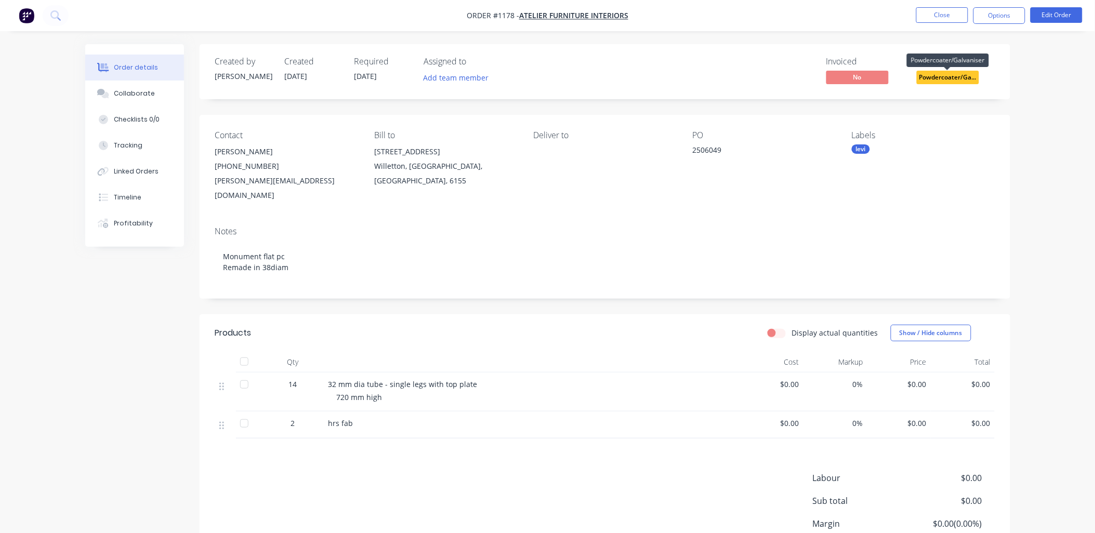
click at [932, 78] on span "Powdercoater/Ga..." at bounding box center [948, 77] width 62 height 13
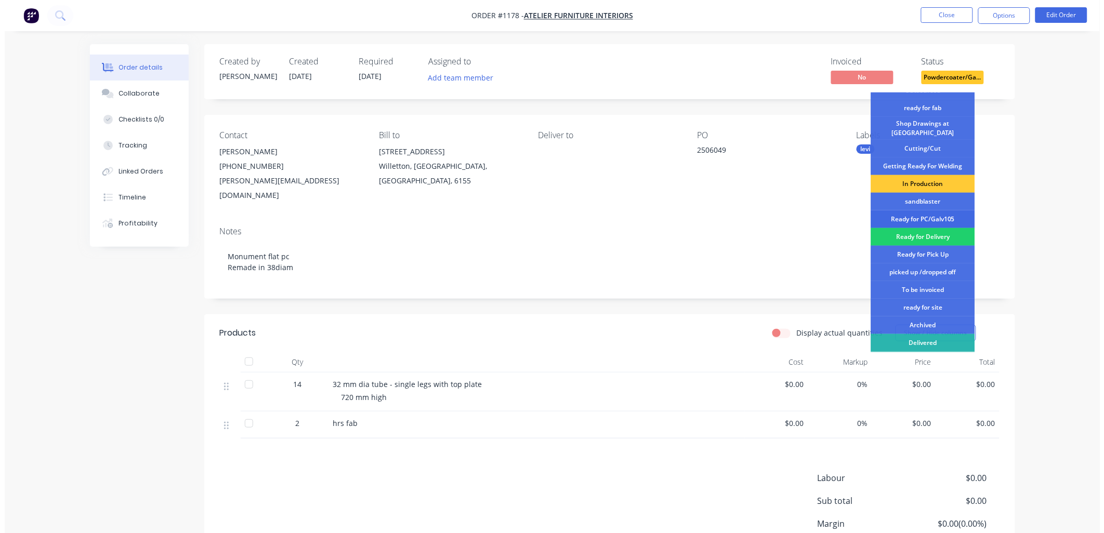
scroll to position [134, 0]
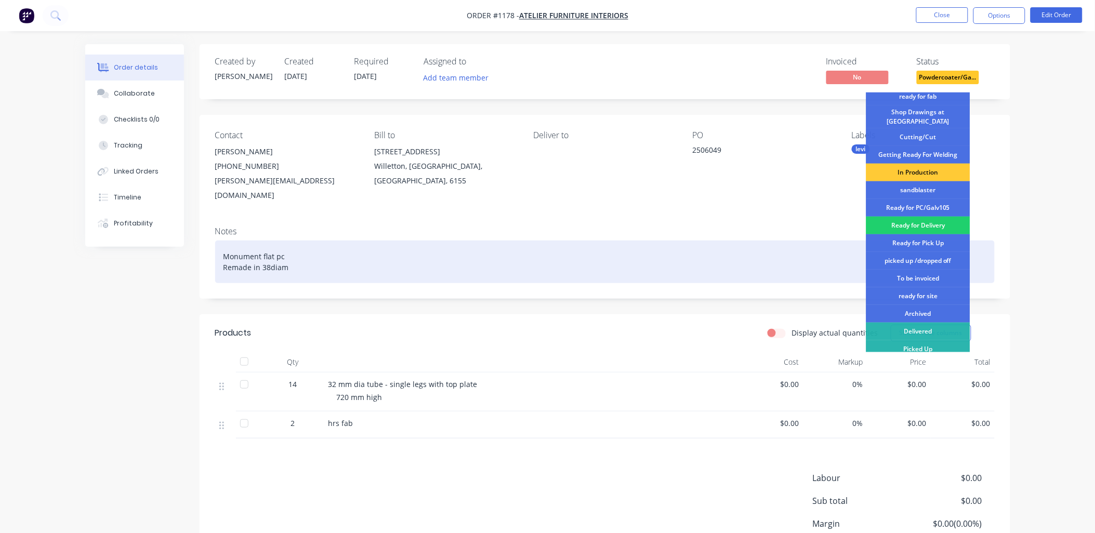
click at [910, 253] on div "picked up /dropped off" at bounding box center [918, 261] width 104 height 18
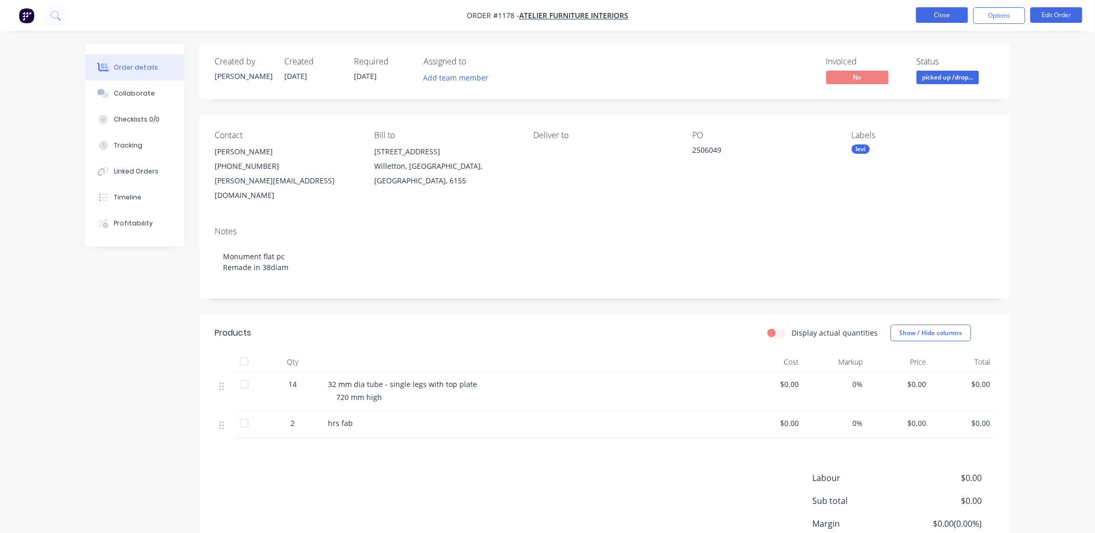
click at [947, 21] on button "Close" at bounding box center [942, 15] width 52 height 16
